Goal: Task Accomplishment & Management: Complete application form

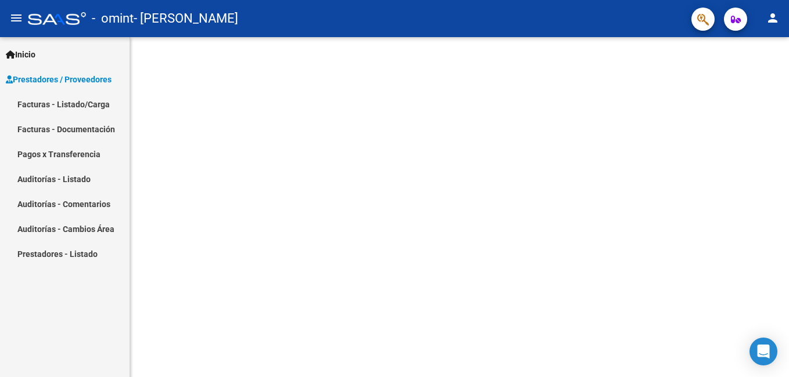
click at [103, 81] on span "Prestadores / Proveedores" at bounding box center [59, 79] width 106 height 13
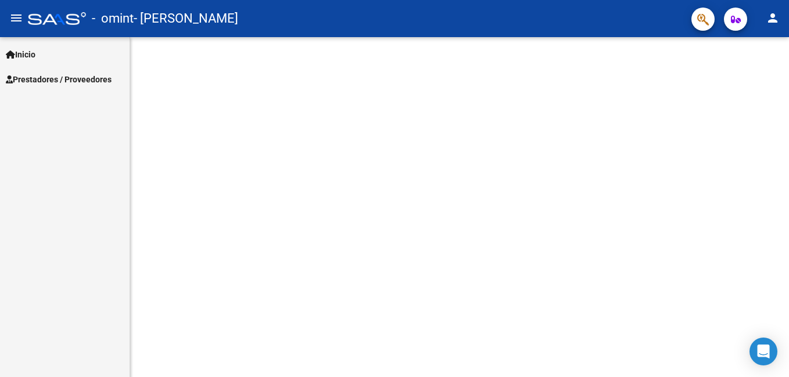
click at [84, 77] on span "Prestadores / Proveedores" at bounding box center [59, 79] width 106 height 13
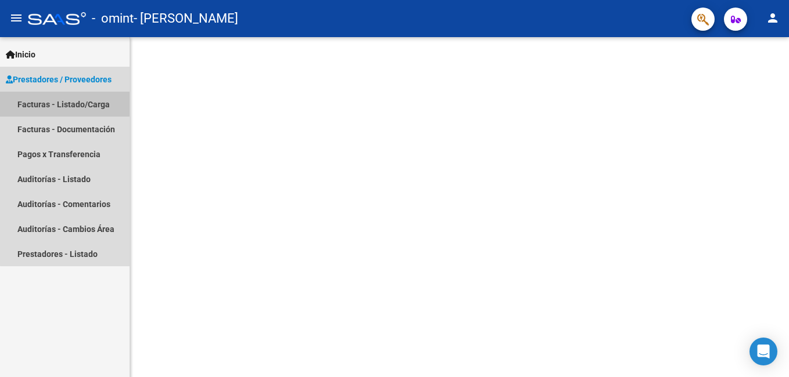
click at [89, 109] on link "Facturas - Listado/Carga" at bounding box center [64, 104] width 129 height 25
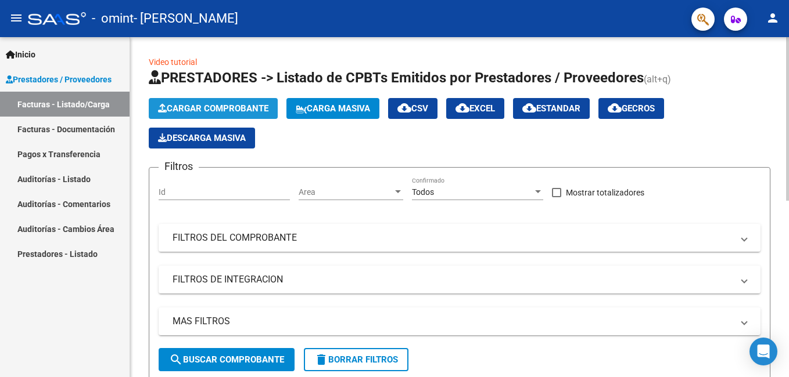
click at [220, 106] on span "Cargar Comprobante" at bounding box center [213, 108] width 110 height 10
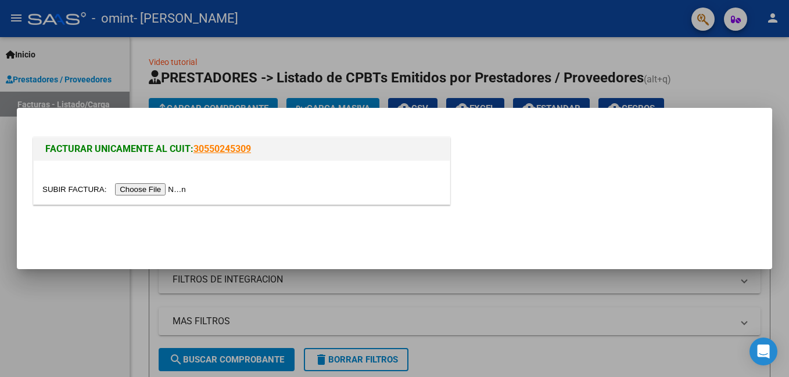
click at [153, 186] on input "file" at bounding box center [115, 189] width 147 height 12
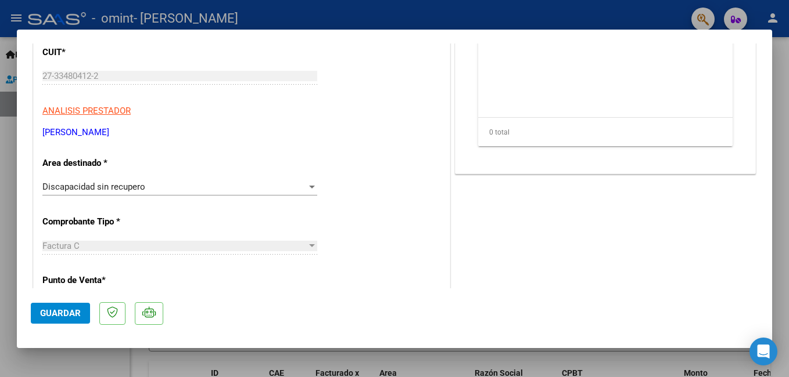
scroll to position [181, 0]
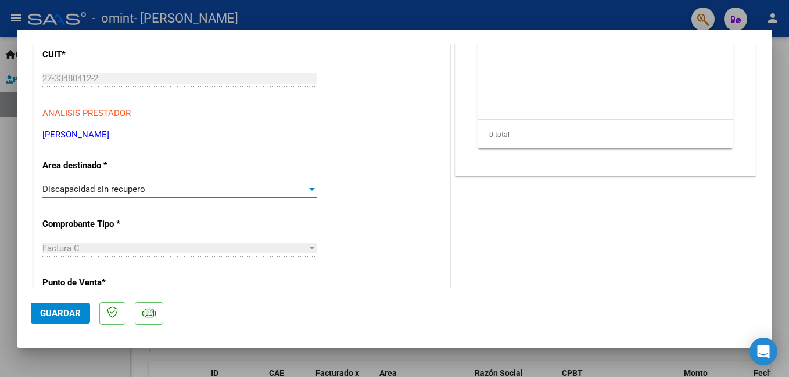
click at [307, 191] on div at bounding box center [312, 189] width 10 height 9
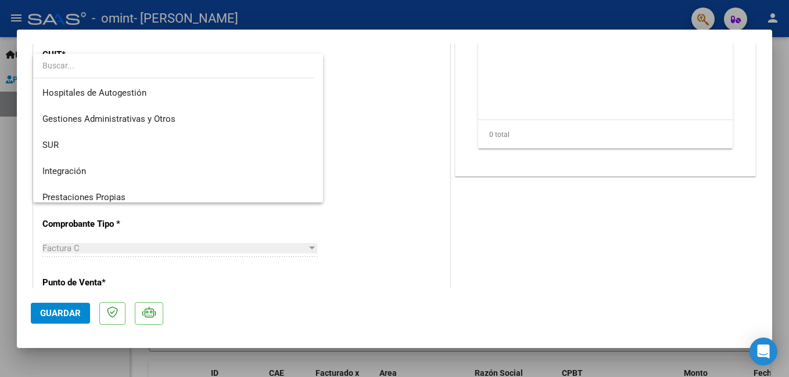
scroll to position [87, 0]
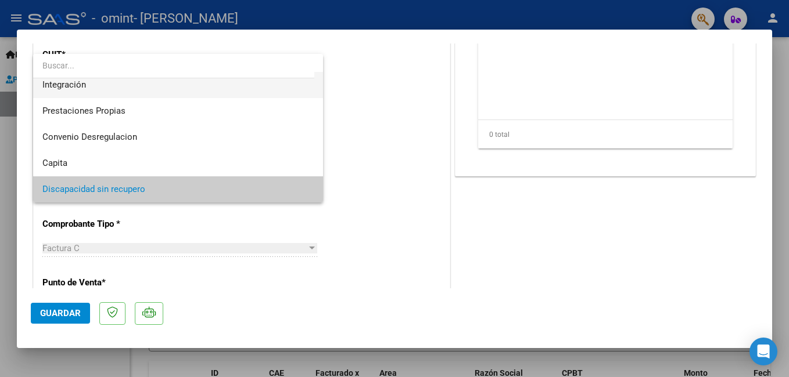
click at [289, 91] on span "Integración" at bounding box center [177, 85] width 271 height 26
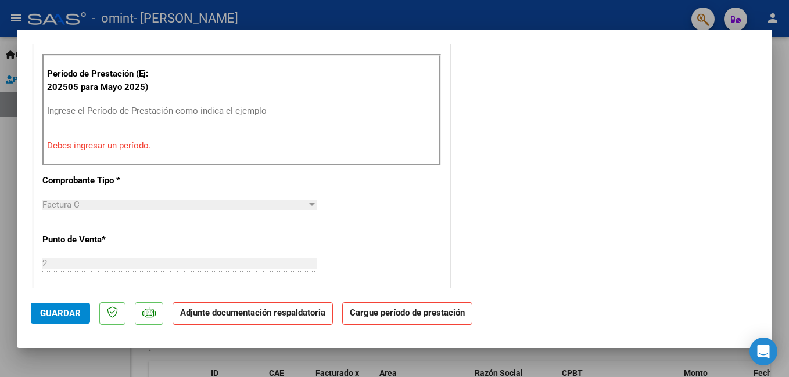
scroll to position [338, 0]
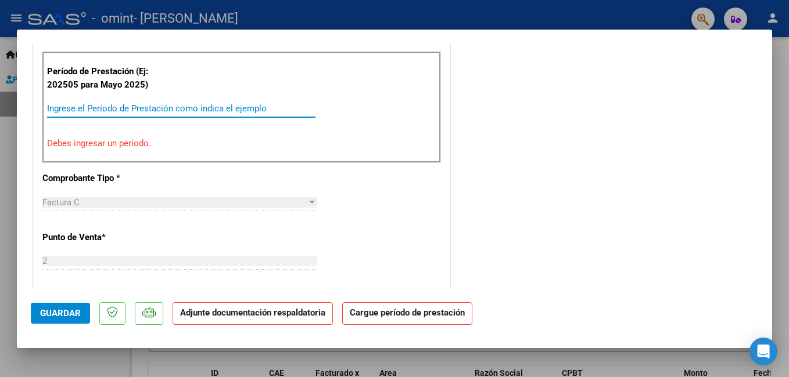
click at [211, 107] on input "Ingrese el Período de Prestación como indica el ejemplo" at bounding box center [181, 108] width 268 height 10
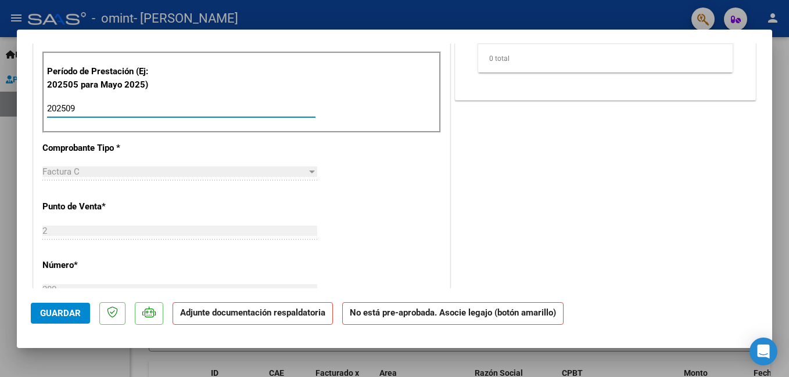
type input "202509"
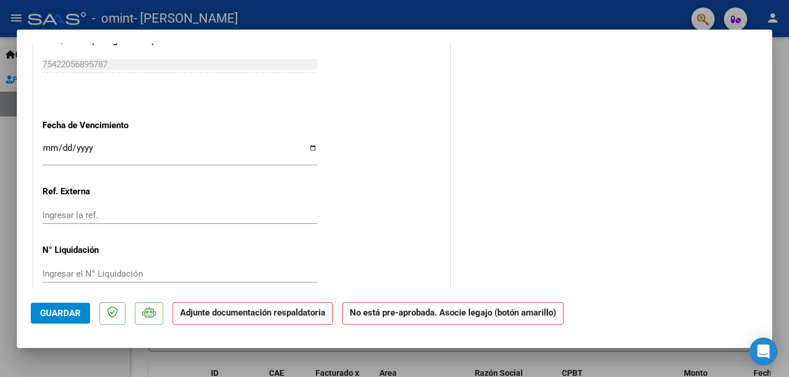
scroll to position [755, 0]
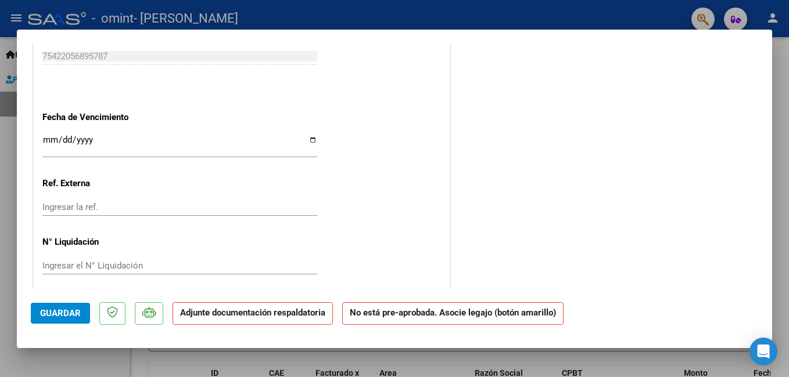
click at [59, 316] on span "Guardar" at bounding box center [60, 313] width 41 height 10
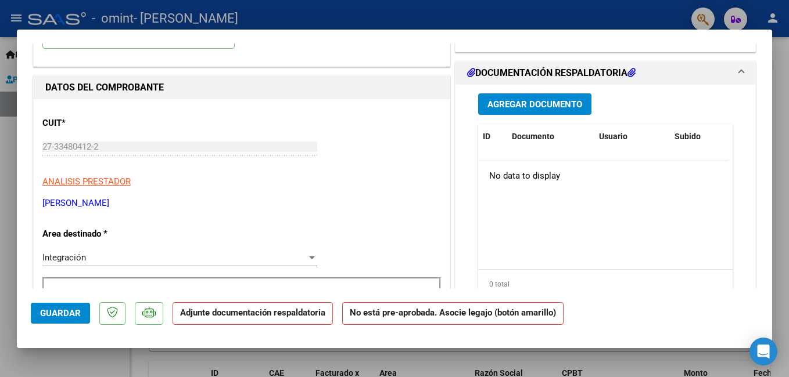
scroll to position [0, 0]
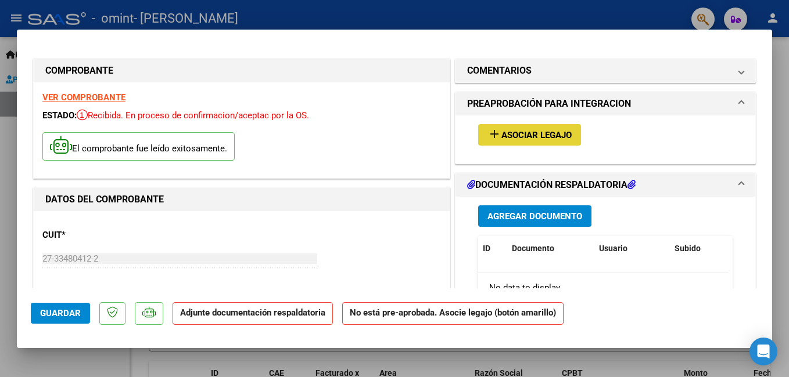
click at [559, 134] on span "Asociar Legajo" at bounding box center [536, 135] width 70 height 10
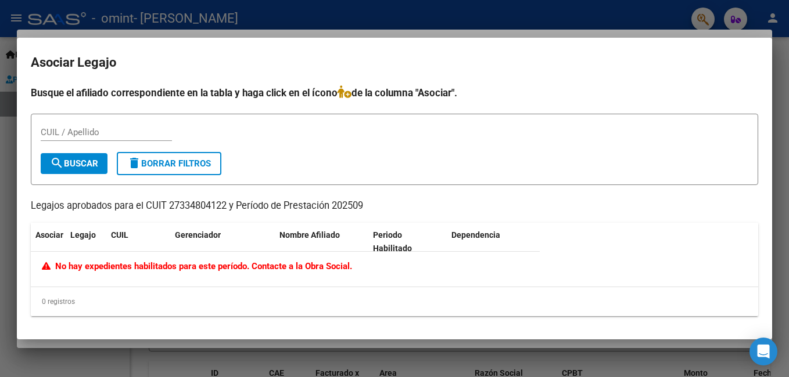
click at [767, 161] on mat-dialog-content "Busque el afiliado correspondiente en la tabla y haga click en el ícono de la c…" at bounding box center [394, 205] width 755 height 240
drag, startPoint x: 767, startPoint y: 164, endPoint x: 765, endPoint y: 177, distance: 13.5
click at [765, 177] on mat-dialog-content "Busque el afiliado correspondiente en la tabla y haga click en el ícono de la c…" at bounding box center [394, 205] width 755 height 240
click at [206, 268] on span "No hay expedientes habilitados para este período. Contacte a la Obra Social." at bounding box center [197, 266] width 310 height 10
click at [293, 270] on span "No hay expedientes habilitados para este período. Contacte a la Obra Social." at bounding box center [197, 266] width 310 height 10
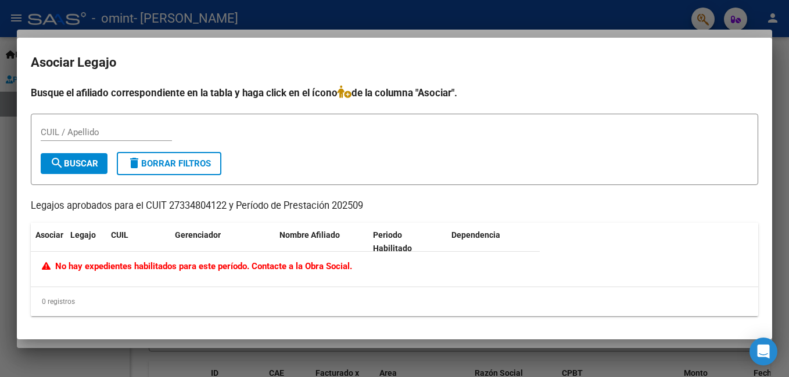
click at [293, 270] on span "No hay expedientes habilitados para este período. Contacte a la Obra Social." at bounding box center [197, 266] width 310 height 10
click at [386, 279] on div "No hay expedientes habilitados para este período. Contacte a la Obra Social." at bounding box center [285, 269] width 509 height 35
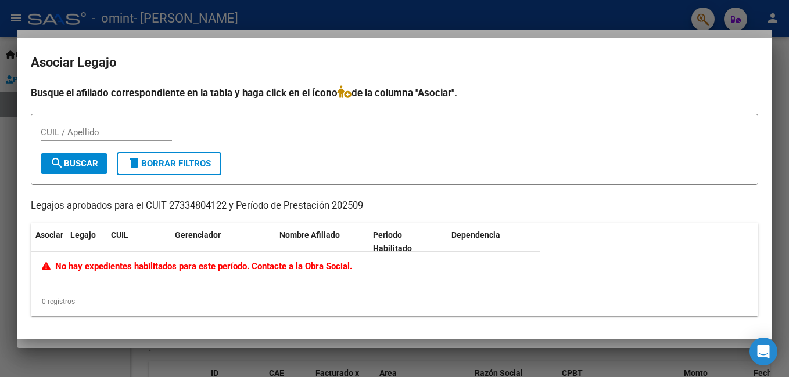
click at [284, 302] on div "0 registros" at bounding box center [394, 301] width 727 height 29
click at [127, 131] on input "CUIL / Apellido" at bounding box center [106, 132] width 131 height 10
click at [167, 204] on p "Legajos aprobados para el CUIT 27334804122 y Período de Prestación 202509" at bounding box center [394, 206] width 727 height 15
click at [785, 129] on div at bounding box center [394, 188] width 789 height 377
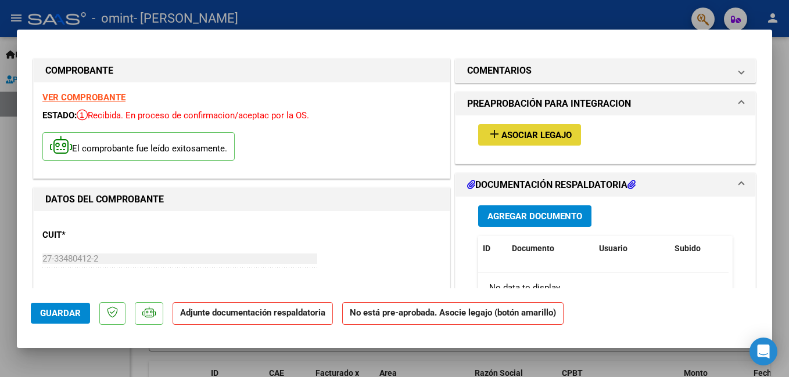
click at [551, 131] on span "Asociar Legajo" at bounding box center [536, 135] width 70 height 10
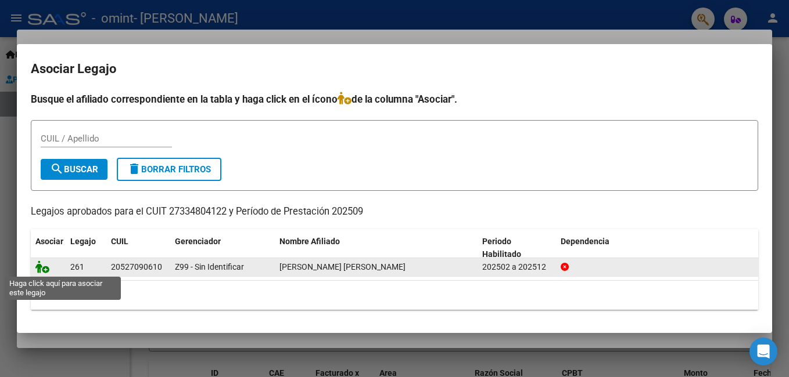
click at [47, 272] on icon at bounding box center [42, 267] width 14 height 13
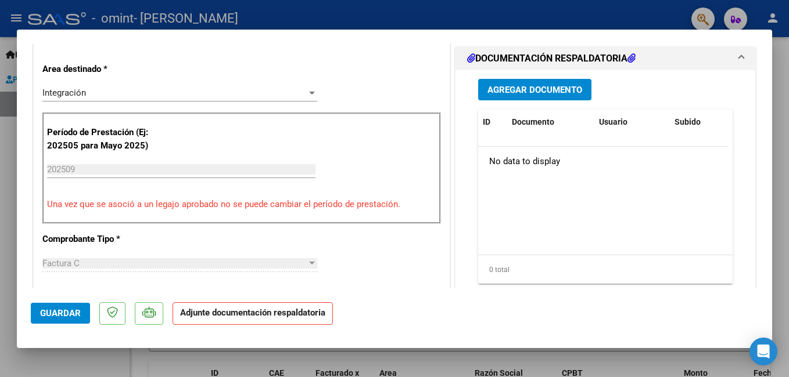
scroll to position [249, 0]
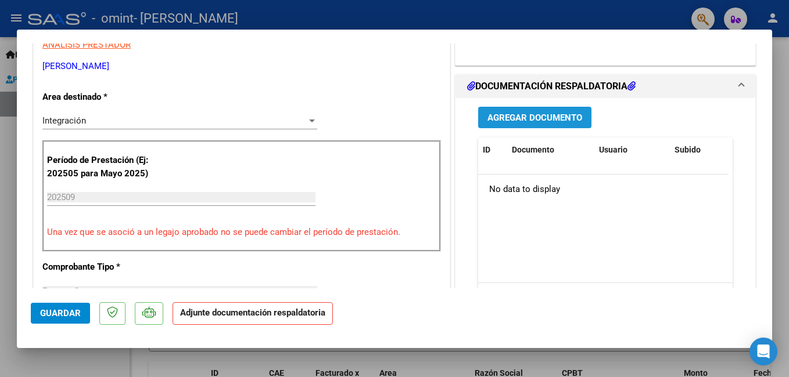
click at [575, 115] on span "Agregar Documento" at bounding box center [534, 118] width 95 height 10
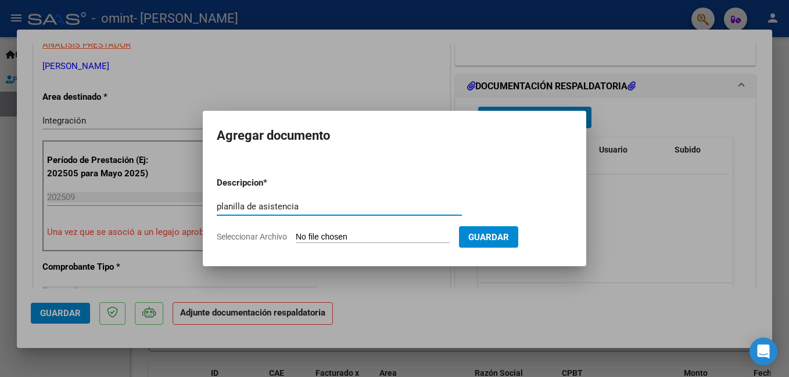
type input "planilla de asistencia"
click at [369, 240] on input "Seleccionar Archivo" at bounding box center [373, 237] width 154 height 11
type input "C:\fakepath\[PERSON_NAME] septiembre (1).pdf"
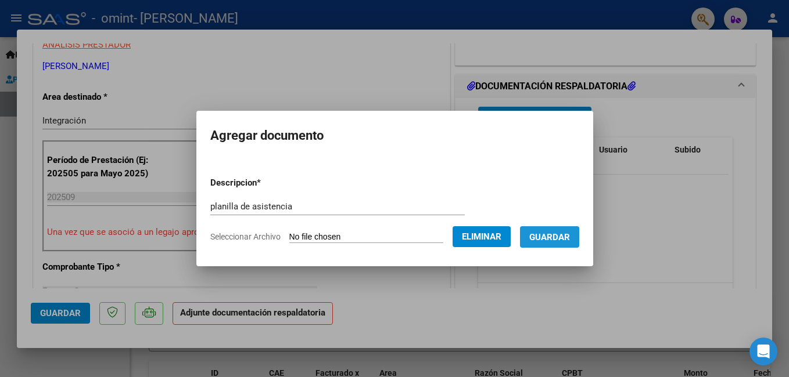
click at [548, 244] on button "Guardar" at bounding box center [549, 236] width 59 height 21
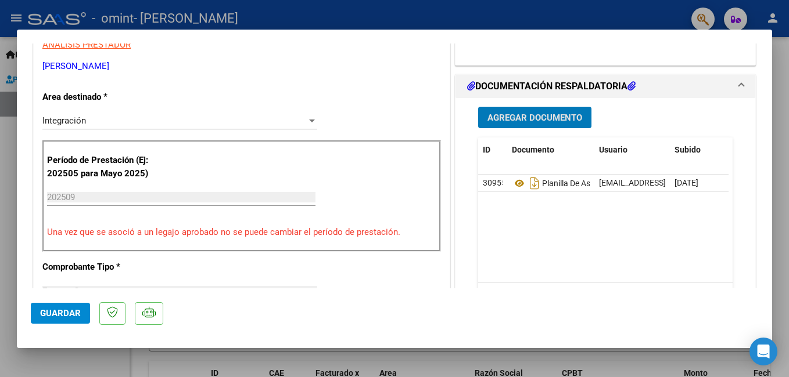
click at [66, 315] on span "Guardar" at bounding box center [60, 313] width 41 height 10
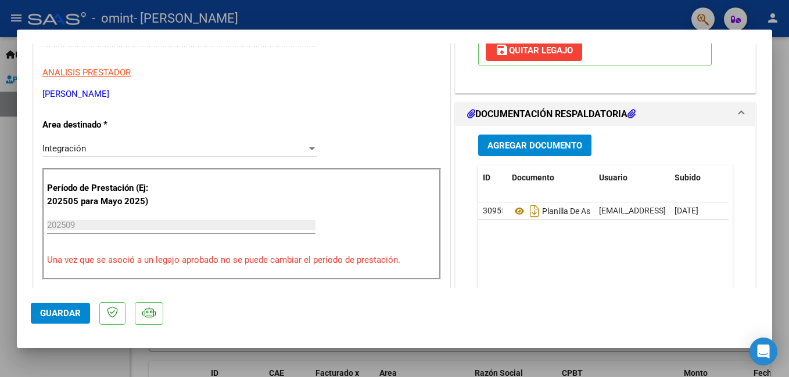
scroll to position [224, 0]
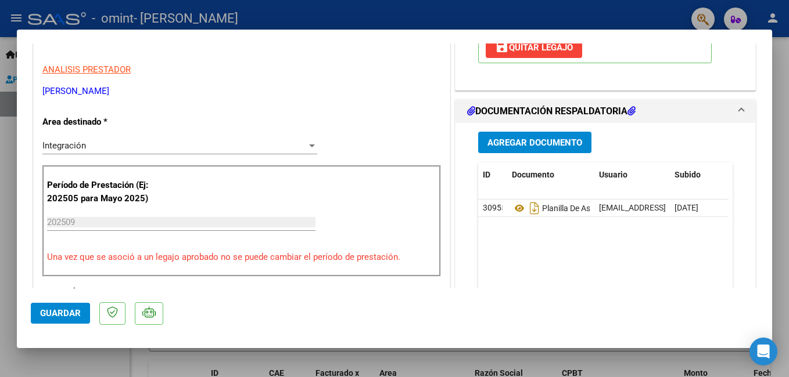
click at [786, 127] on div at bounding box center [394, 188] width 789 height 377
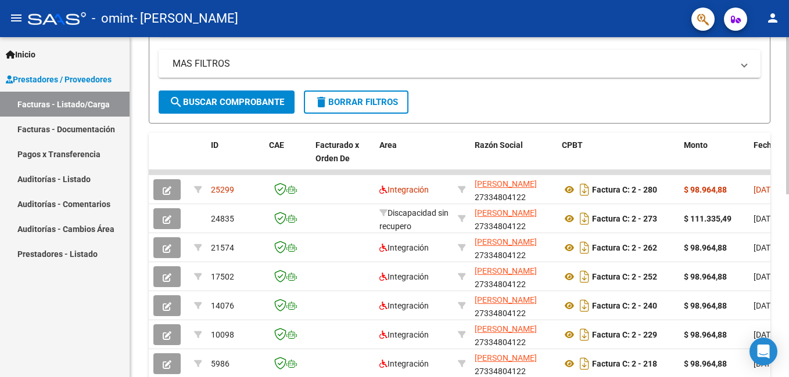
scroll to position [313, 0]
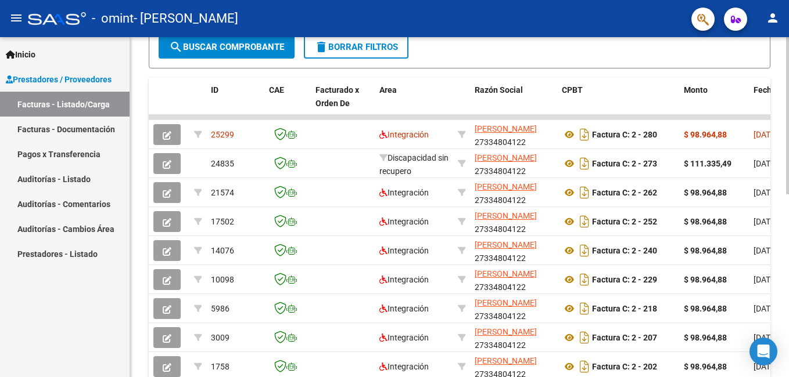
click at [786, 268] on div at bounding box center [787, 263] width 3 height 157
drag, startPoint x: 723, startPoint y: 117, endPoint x: 642, endPoint y: 118, distance: 81.3
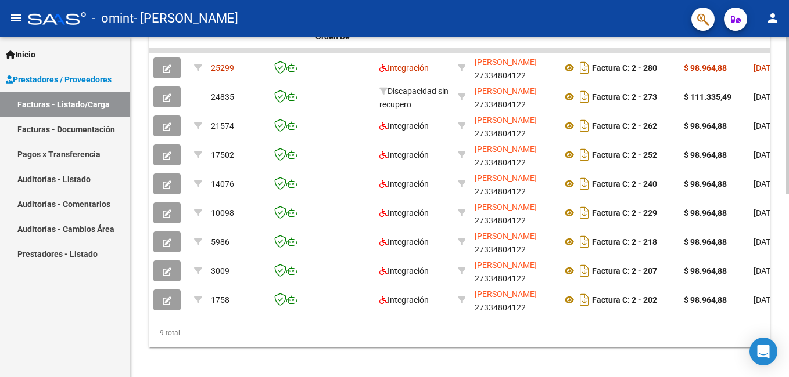
click at [788, 240] on html "menu - omint - [PERSON_NAME] person Inicio Instructivos Contacto OS Prestadores…" at bounding box center [394, 188] width 789 height 377
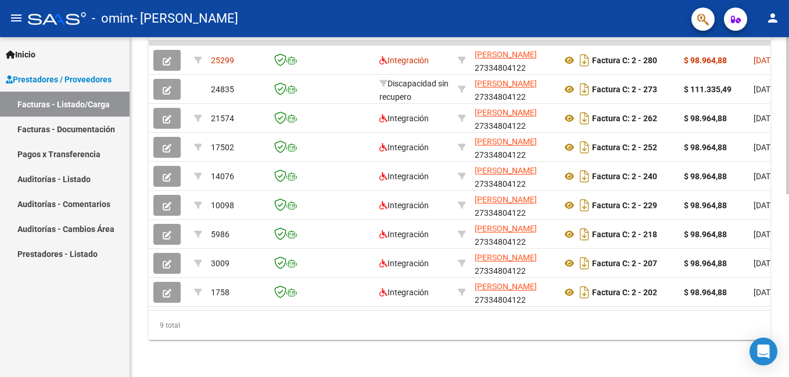
scroll to position [0, 543]
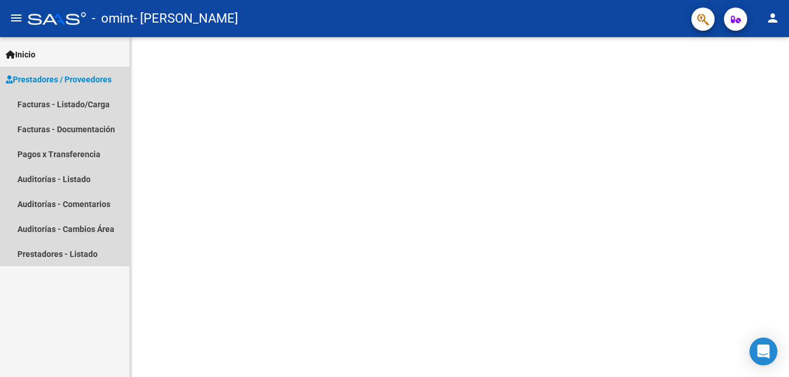
click at [85, 80] on span "Prestadores / Proveedores" at bounding box center [59, 79] width 106 height 13
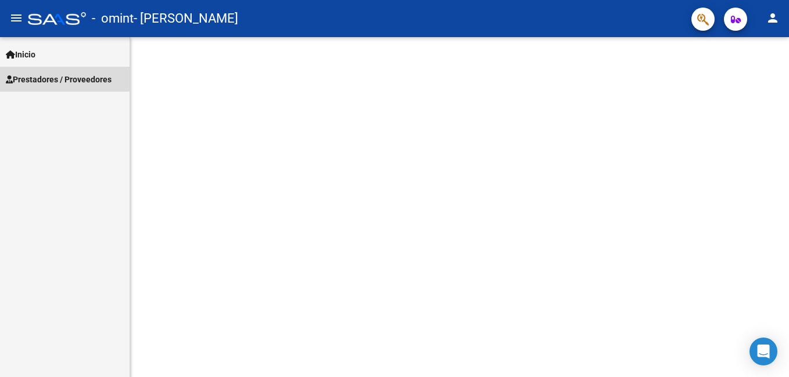
click at [85, 80] on span "Prestadores / Proveedores" at bounding box center [59, 79] width 106 height 13
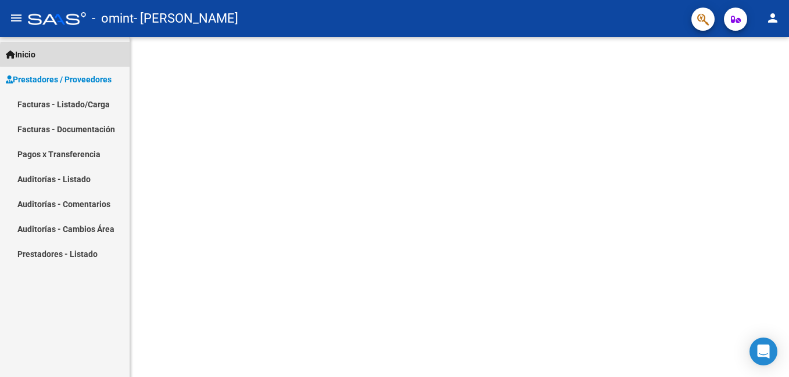
click at [102, 55] on link "Inicio" at bounding box center [64, 54] width 129 height 25
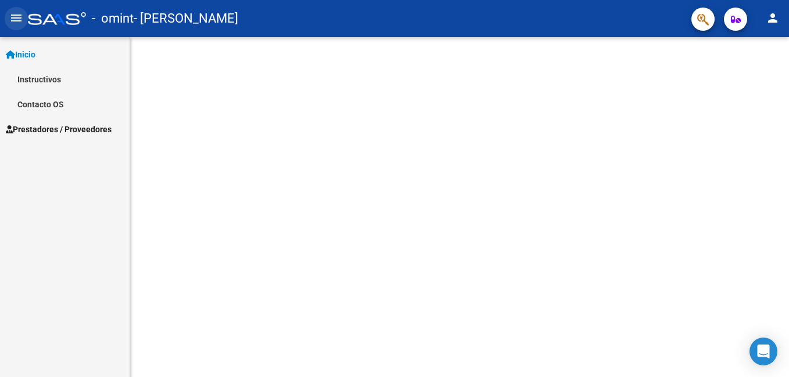
click at [17, 15] on mat-icon "menu" at bounding box center [16, 18] width 14 height 14
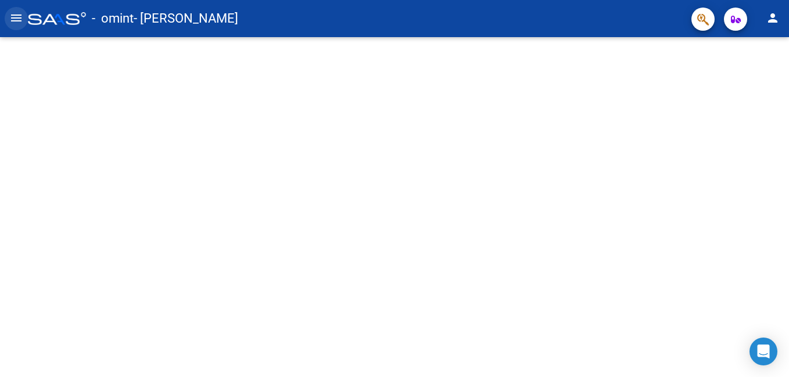
click at [17, 15] on mat-icon "menu" at bounding box center [16, 18] width 14 height 14
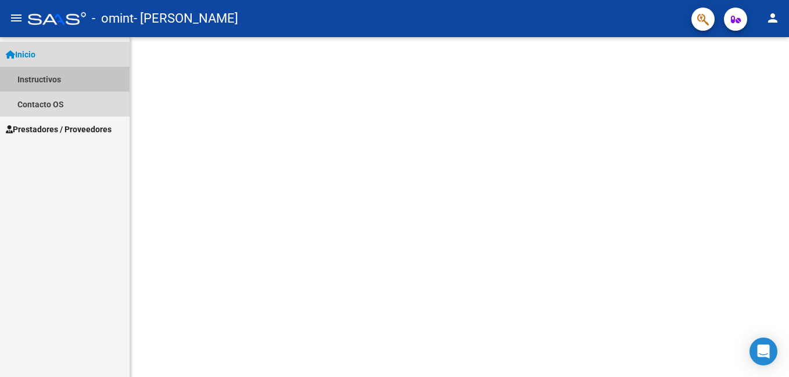
click at [53, 80] on link "Instructivos" at bounding box center [64, 79] width 129 height 25
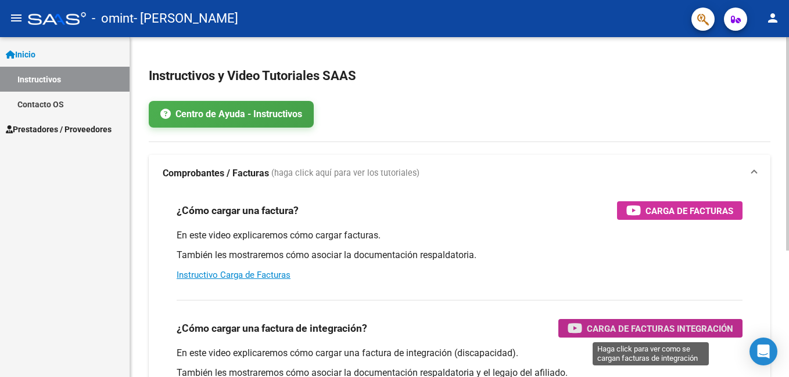
click at [672, 335] on span "Carga de Facturas Integración" at bounding box center [659, 329] width 146 height 15
